Goal: Transaction & Acquisition: Book appointment/travel/reservation

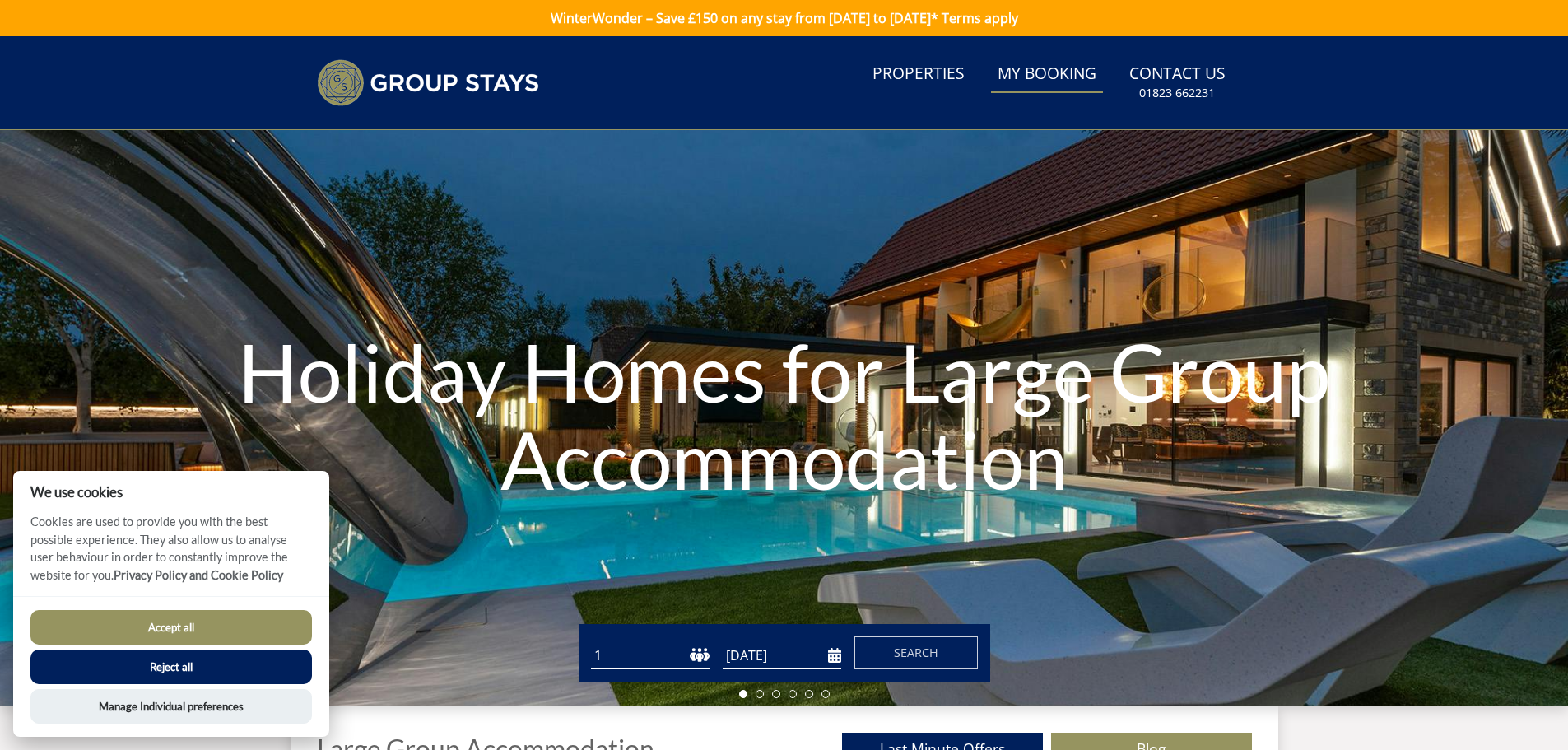
click at [1057, 69] on link "My Booking" at bounding box center [1046, 75] width 112 height 37
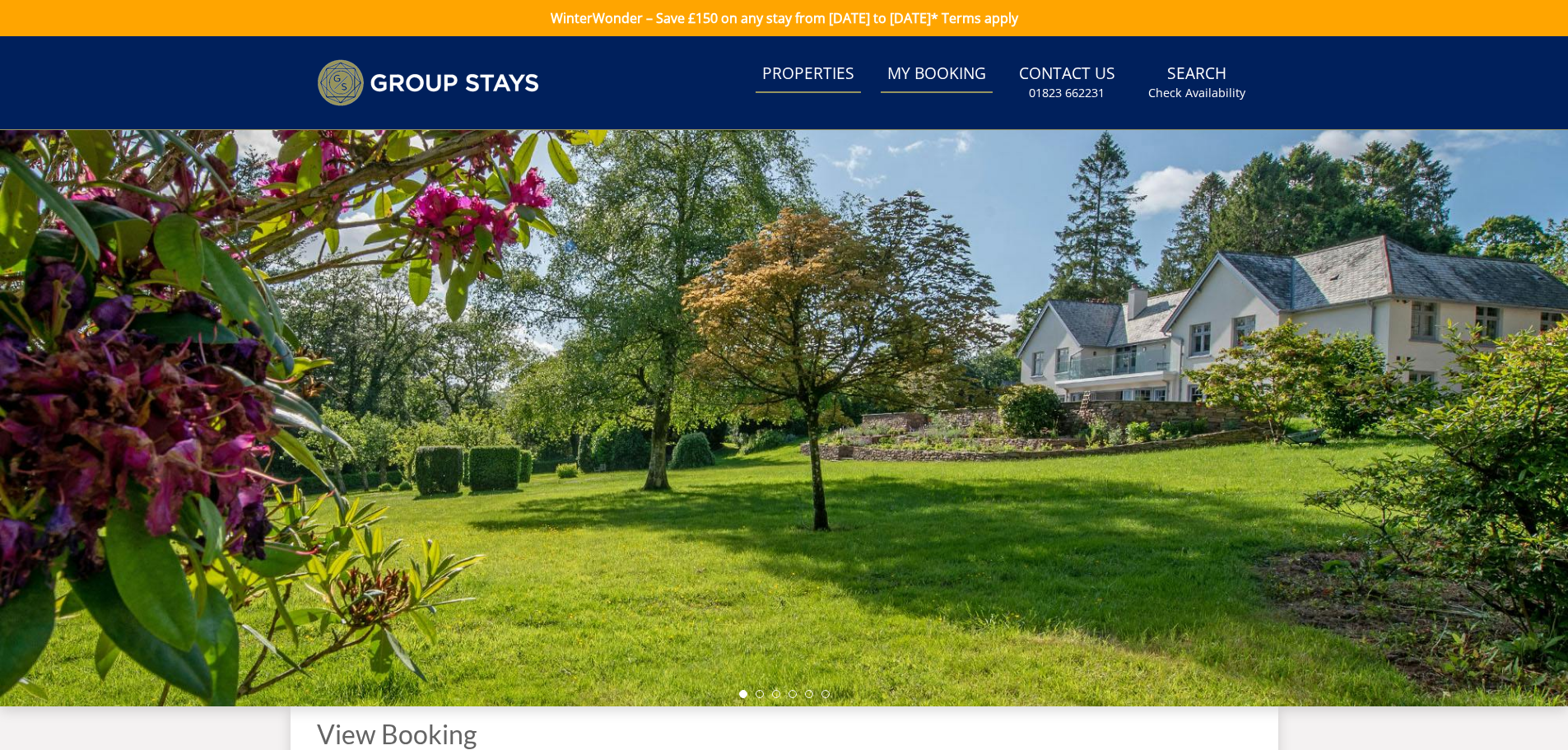
click at [824, 76] on link "Properties" at bounding box center [807, 75] width 105 height 37
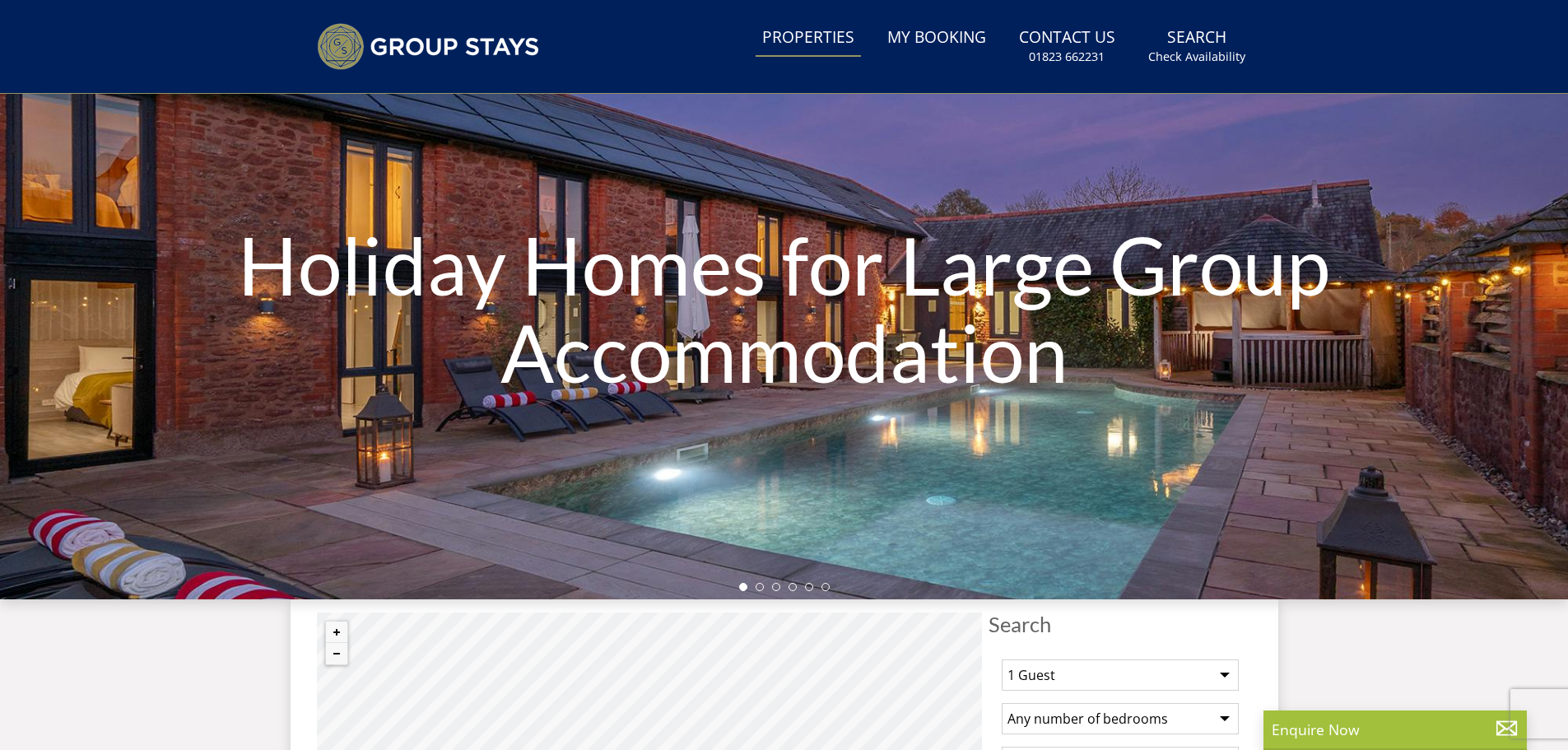
scroll to position [315, 0]
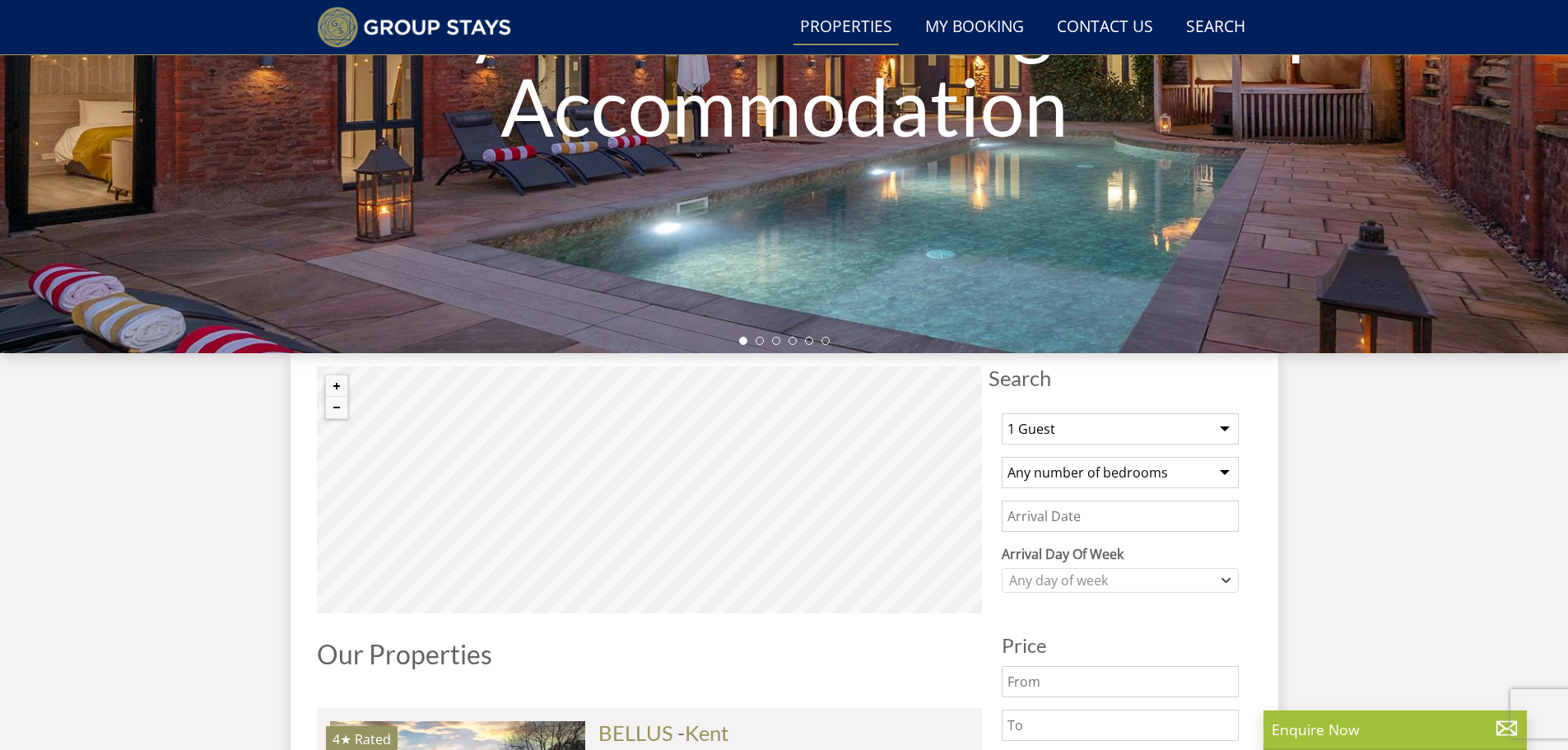
click at [1225, 426] on select "1 Guest 2 Guests 3 Guests 4 Guests 5 Guests 6 Guests 7 Guests 8 Guests 9 Guests…" at bounding box center [1120, 429] width 237 height 31
click at [1002, 413] on select "1 Guest 2 Guests 3 Guests 4 Guests 5 Guests 6 Guests 7 Guests 8 Guests 9 Guests…" at bounding box center [1120, 429] width 237 height 31
click at [1224, 430] on select "1 Guest 2 Guests 3 Guests 4 Guests 5 Guests 6 Guests 7 Guests 8 Guests 9 Guests…" at bounding box center [1120, 429] width 237 height 31
select select "20"
click at [1002, 413] on select "1 Guest 2 Guests 3 Guests 4 Guests 5 Guests 6 Guests 7 Guests 8 Guests 9 Guests…" at bounding box center [1120, 429] width 237 height 31
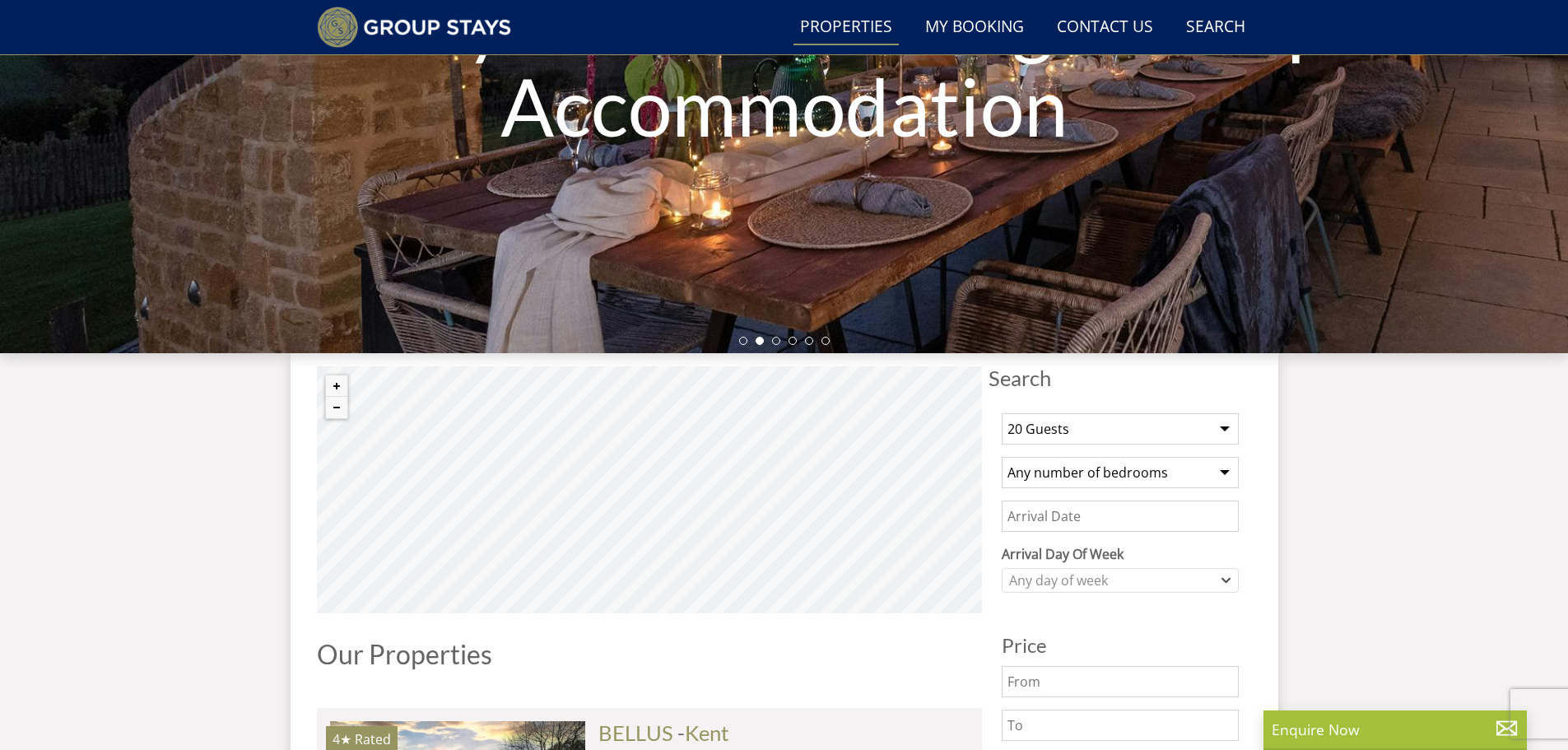
click at [1225, 472] on select "Any number of bedrooms 1 Bedroom 2 Bedrooms 3 Bedrooms 4 Bedrooms 5 Bedrooms 6 …" at bounding box center [1120, 473] width 237 height 31
click at [1002, 457] on select "Any number of bedrooms 1 Bedroom 2 Bedrooms 3 Bedrooms 4 Bedrooms 5 Bedrooms 6 …" at bounding box center [1120, 473] width 237 height 31
click at [1224, 470] on select "Any number of bedrooms 1 Bedroom 2 Bedrooms 3 Bedrooms 4 Bedrooms 5 Bedrooms 6 …" at bounding box center [1120, 473] width 237 height 31
select select "14"
click at [1002, 457] on select "Any number of bedrooms 1 Bedroom 2 Bedrooms 3 Bedrooms 4 Bedrooms 5 Bedrooms 6 …" at bounding box center [1120, 473] width 237 height 31
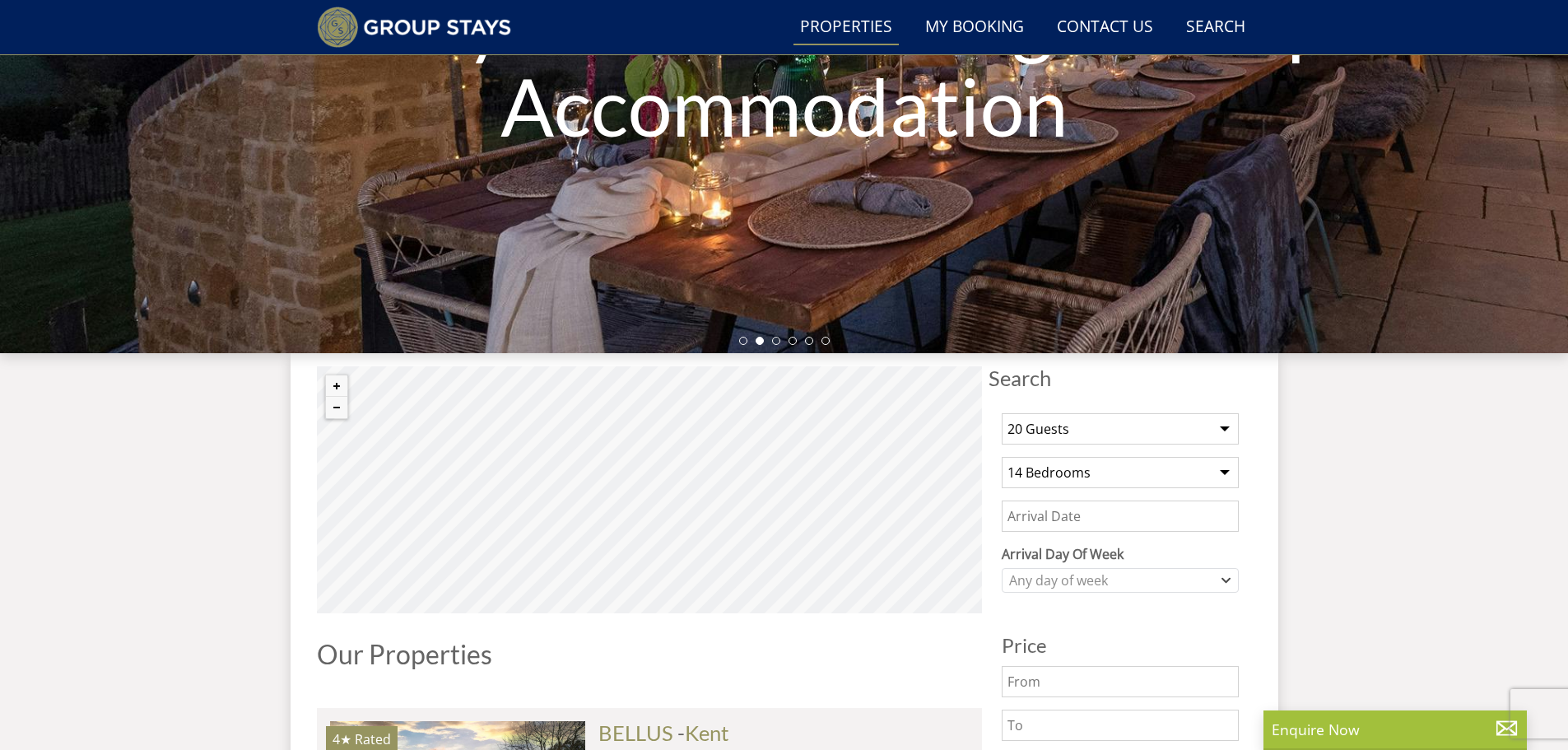
click at [1112, 517] on input "Date" at bounding box center [1120, 516] width 237 height 31
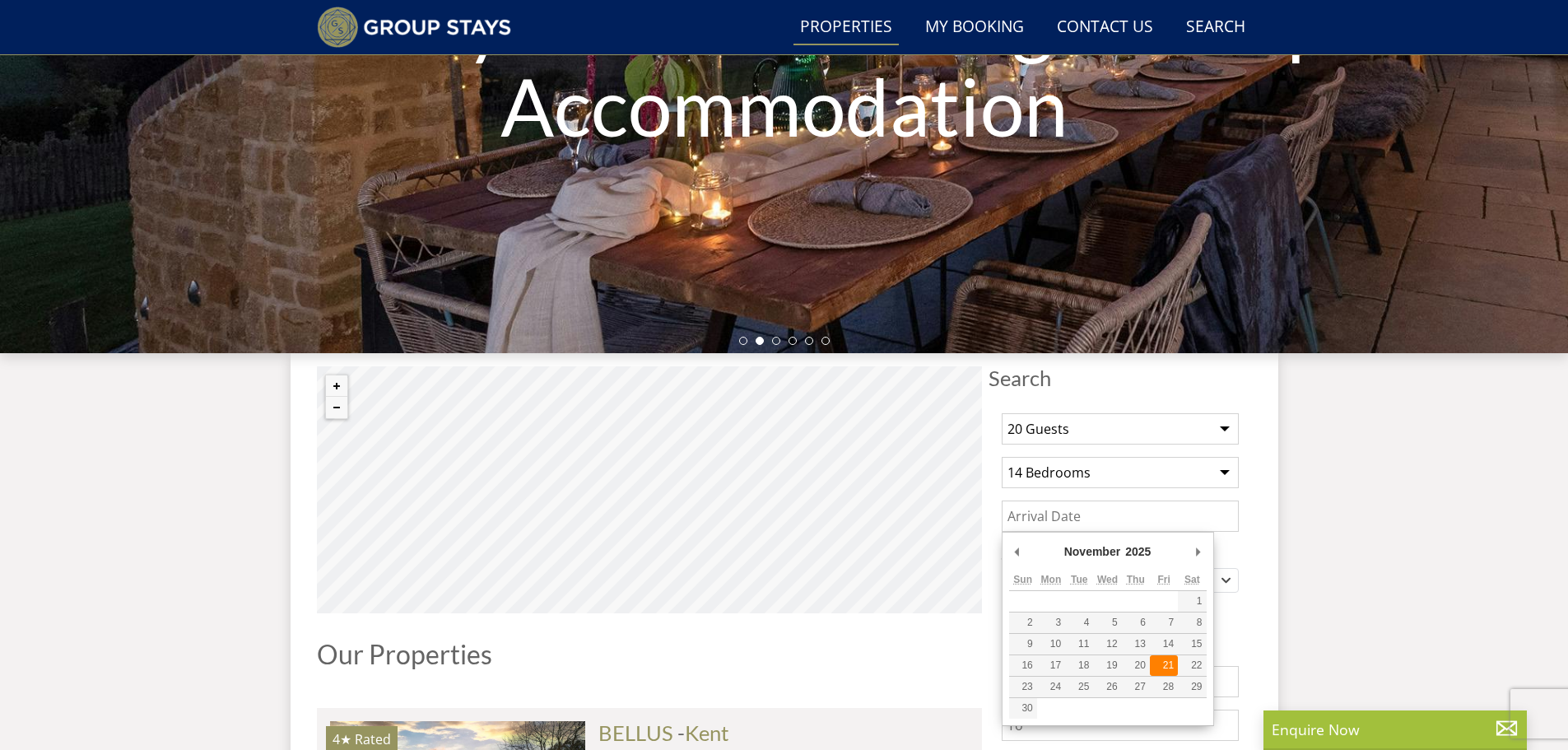
type input "[DATE]"
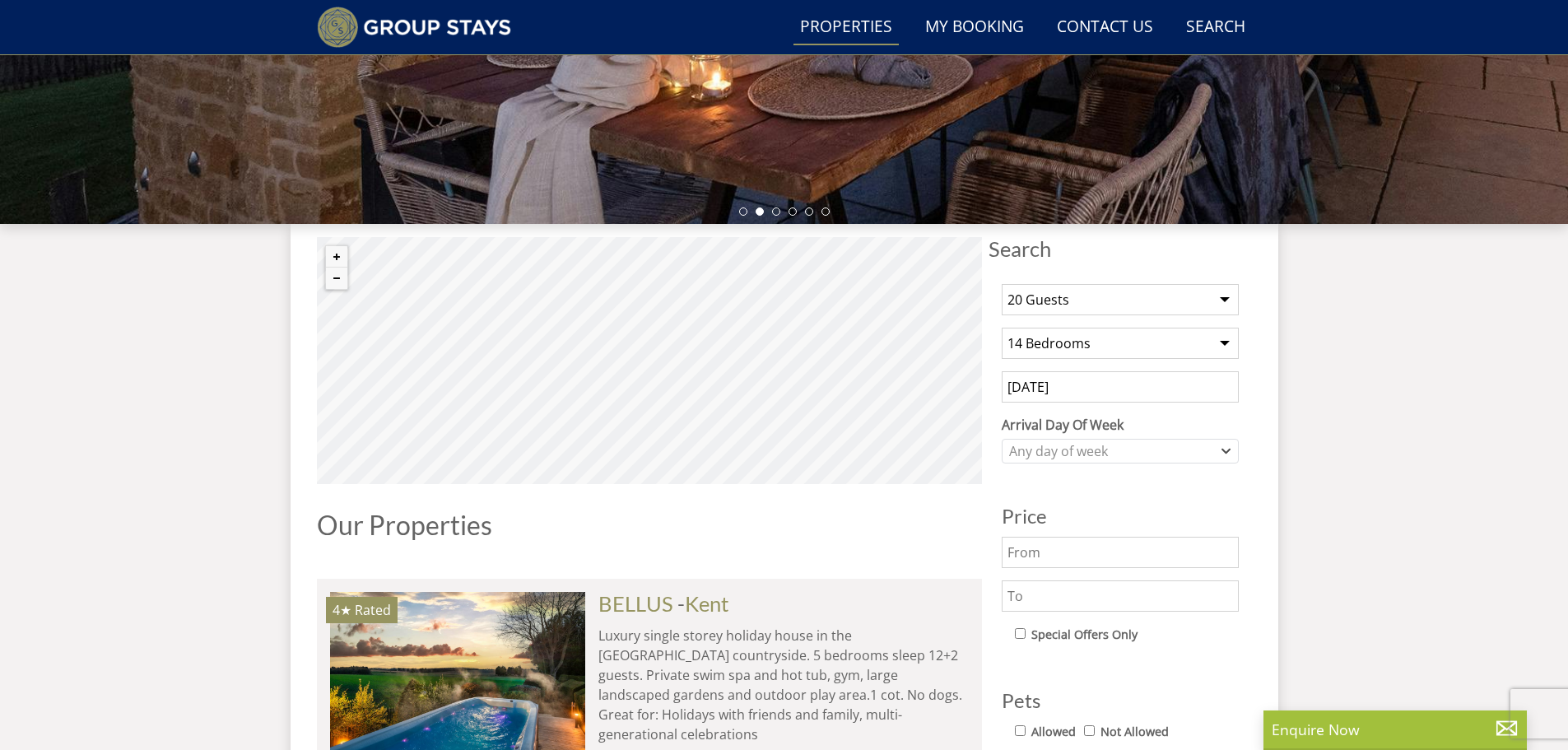
scroll to position [479, 0]
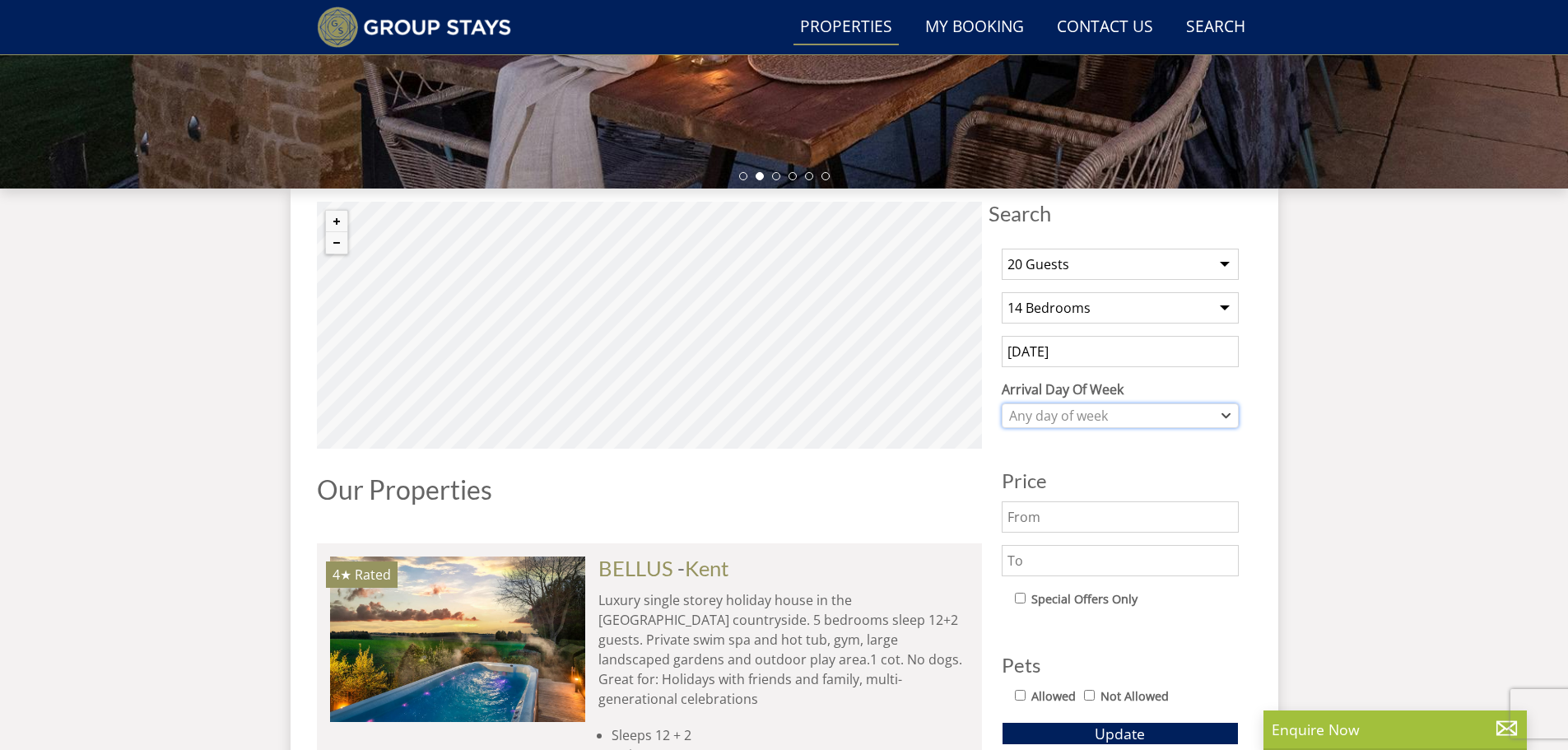
click at [1169, 416] on div "Any day of week" at bounding box center [1111, 416] width 213 height 18
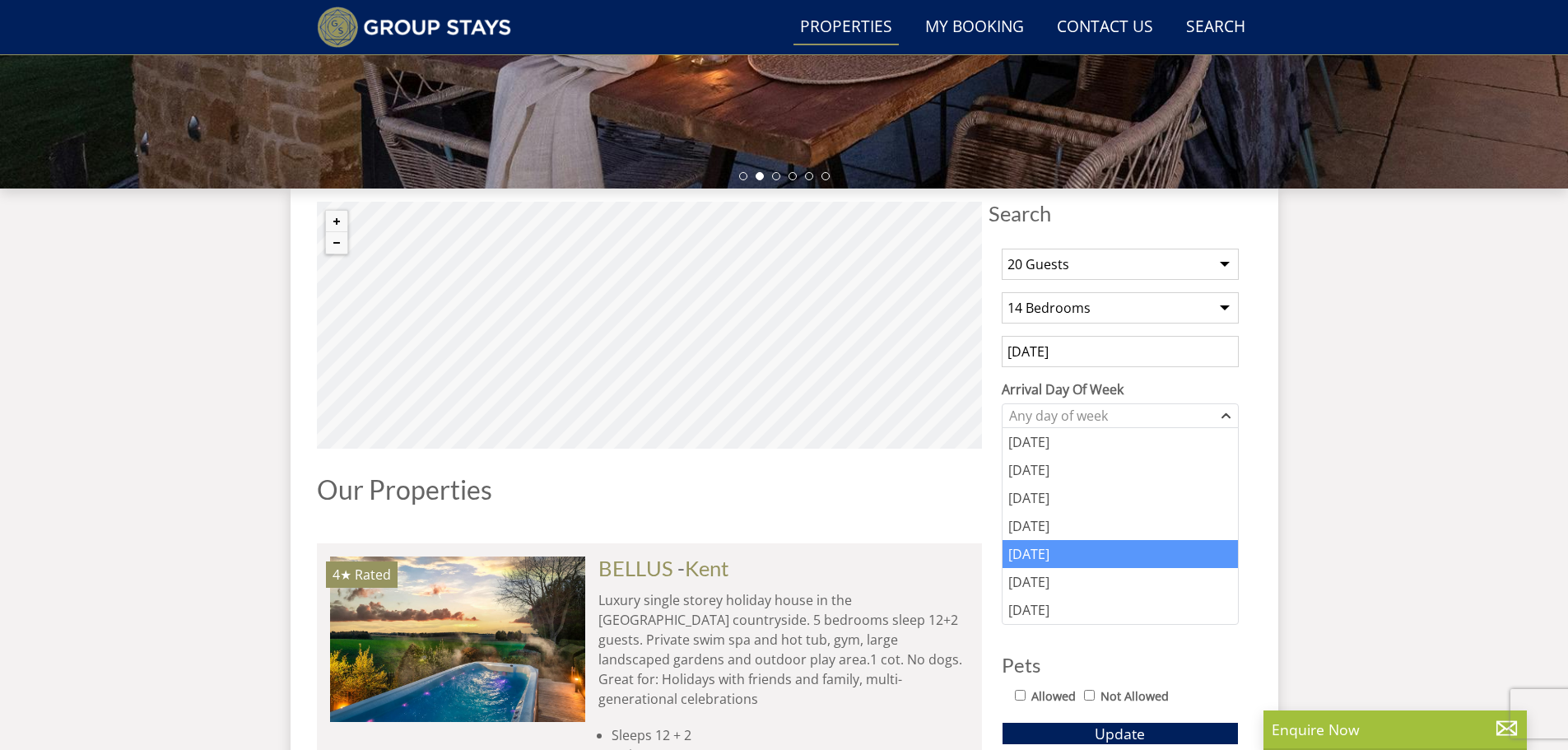
click at [1051, 548] on div "[DATE]" at bounding box center [1120, 554] width 235 height 28
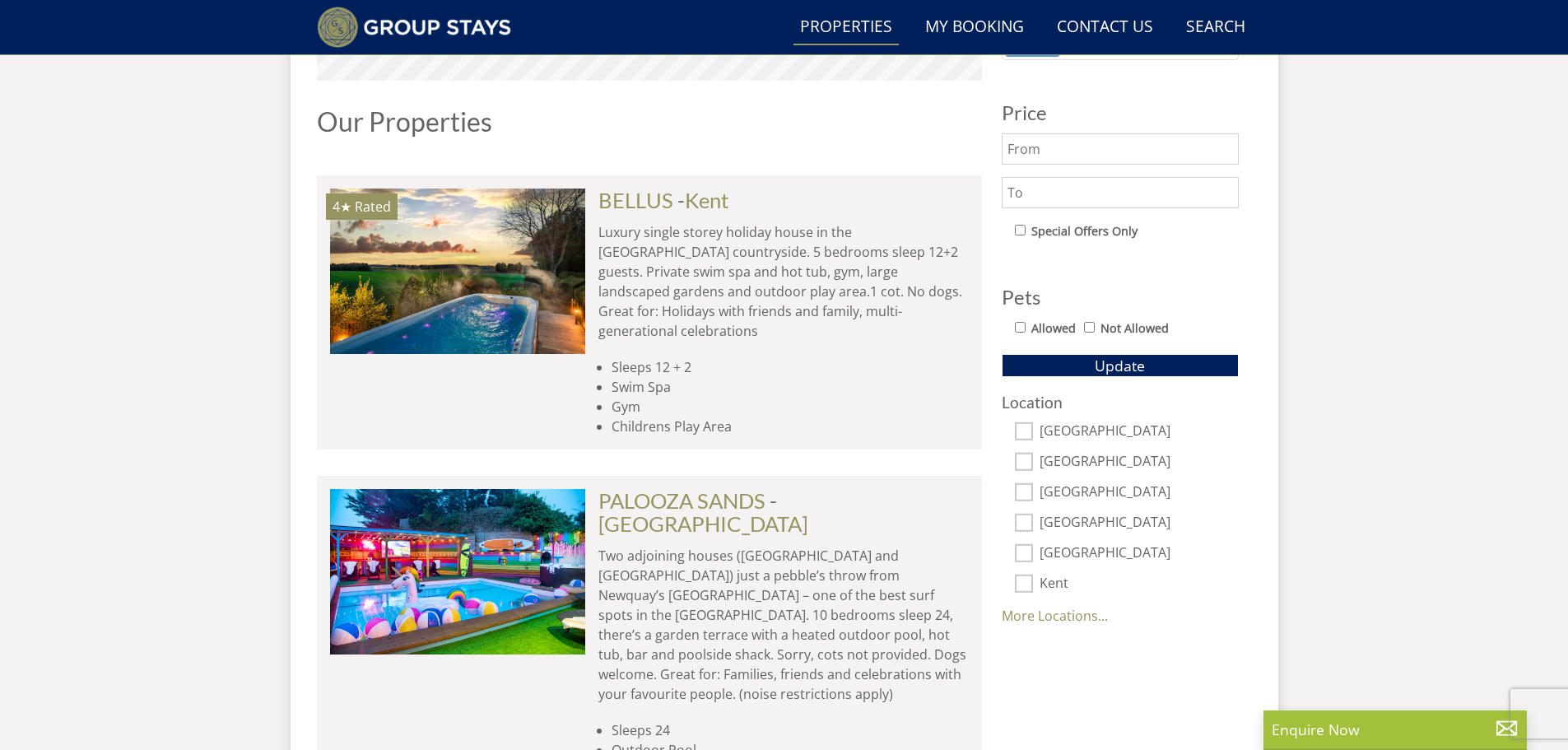
scroll to position [973, 0]
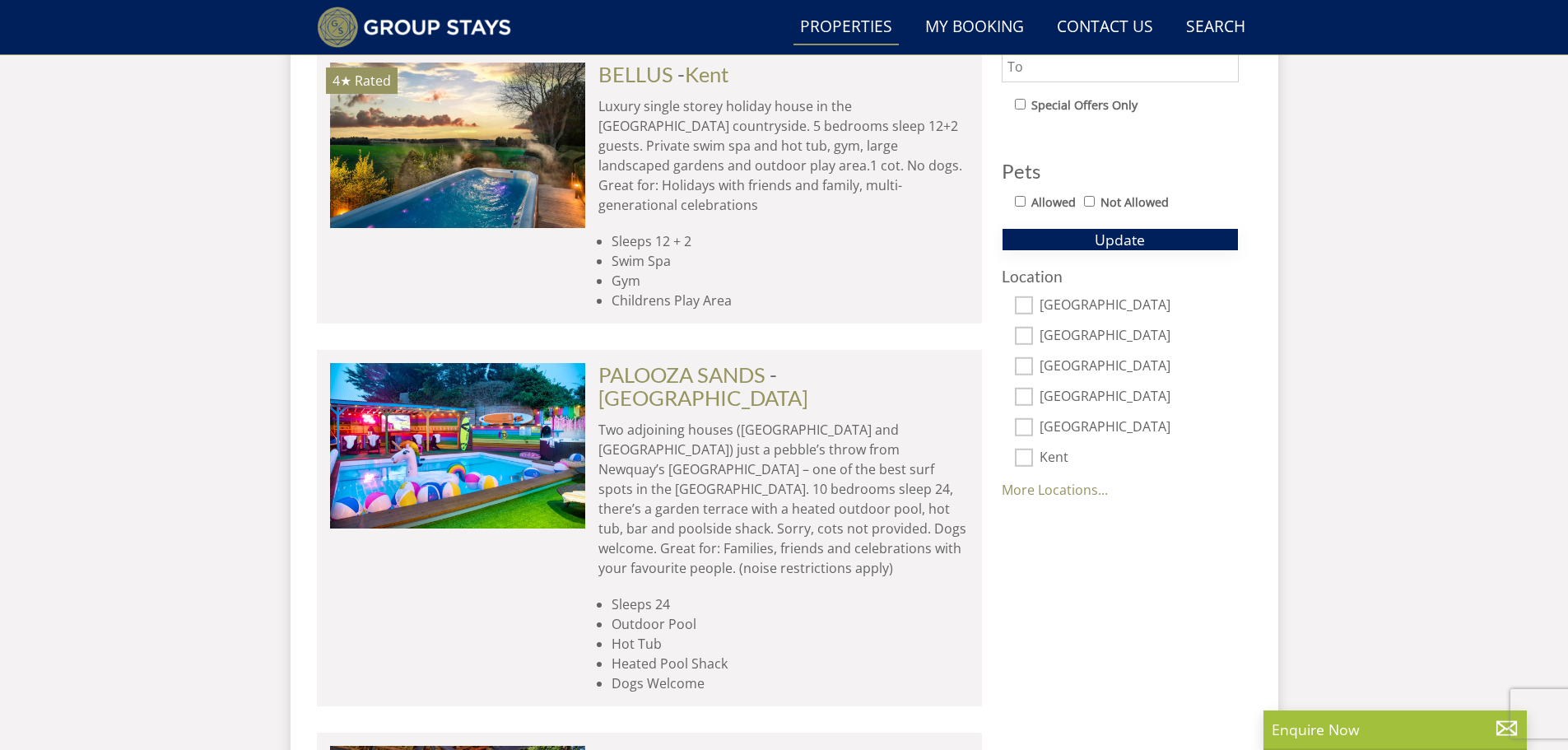
click at [1153, 238] on button "Update" at bounding box center [1120, 239] width 237 height 23
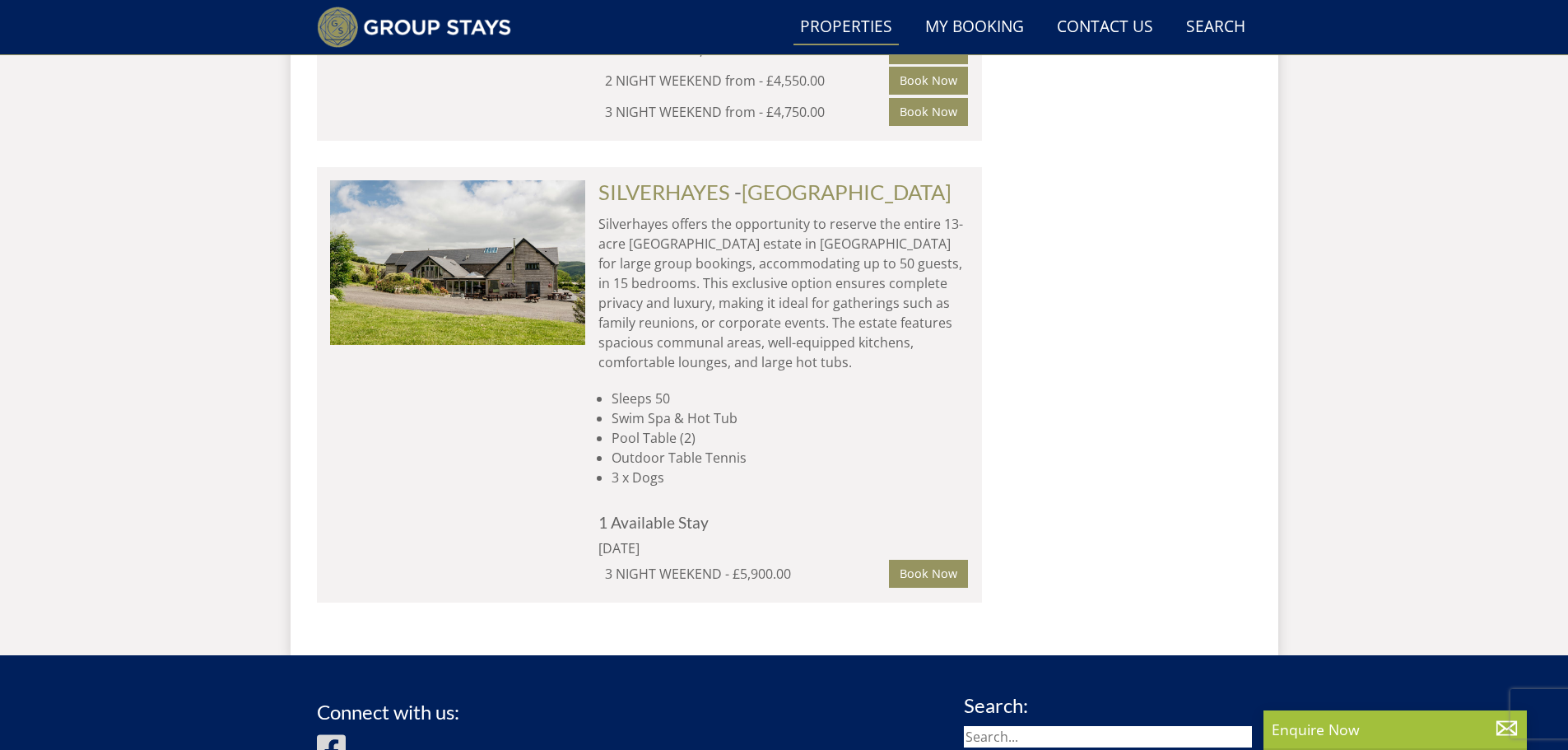
scroll to position [1631, 0]
